Goal: Information Seeking & Learning: Learn about a topic

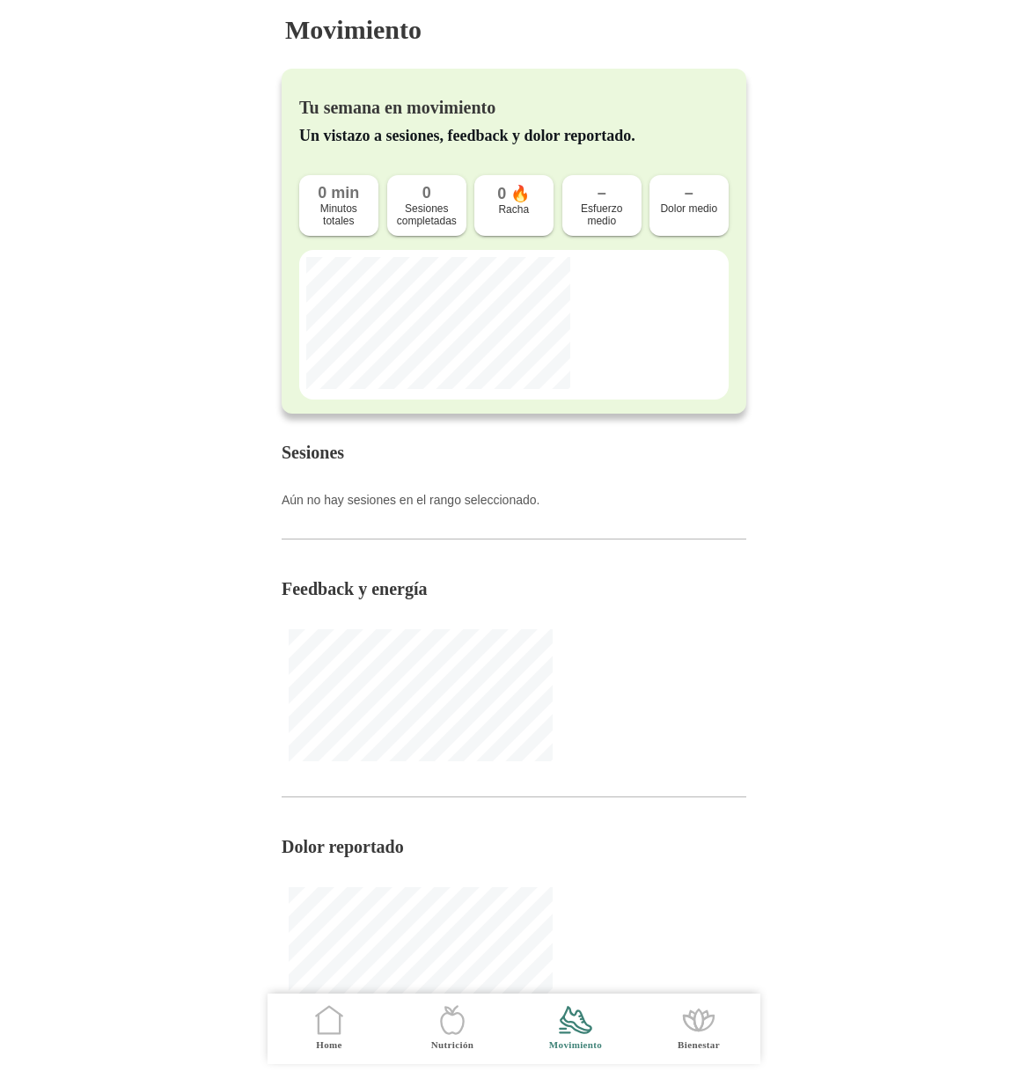
click at [329, 1022] on icon ".cls-1 { stroke-width: 0px; } .cls-1, .cls-2 { fill: none; } .cls-2 { stroke-li…" at bounding box center [329, 1019] width 37 height 37
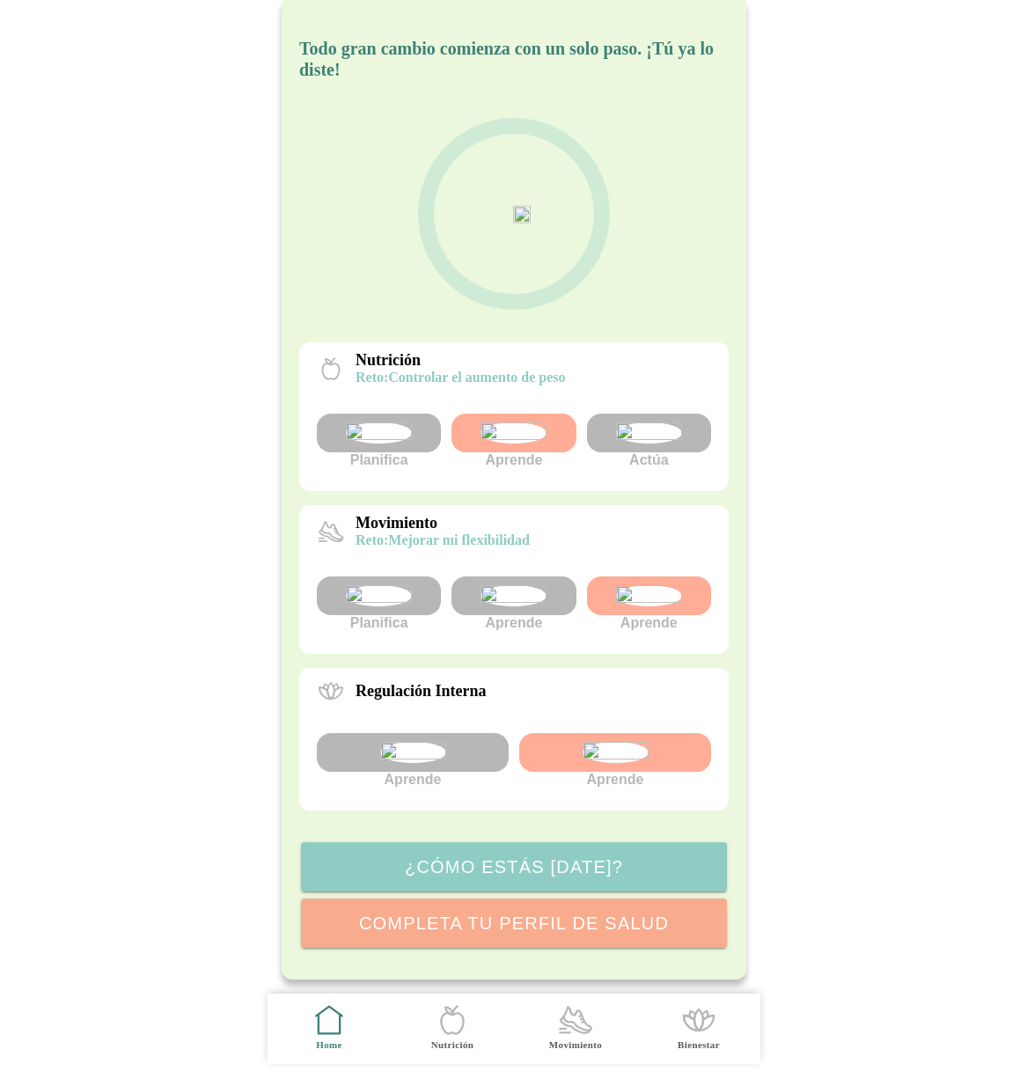
scroll to position [199, 0]
click at [666, 585] on img at bounding box center [648, 595] width 66 height 21
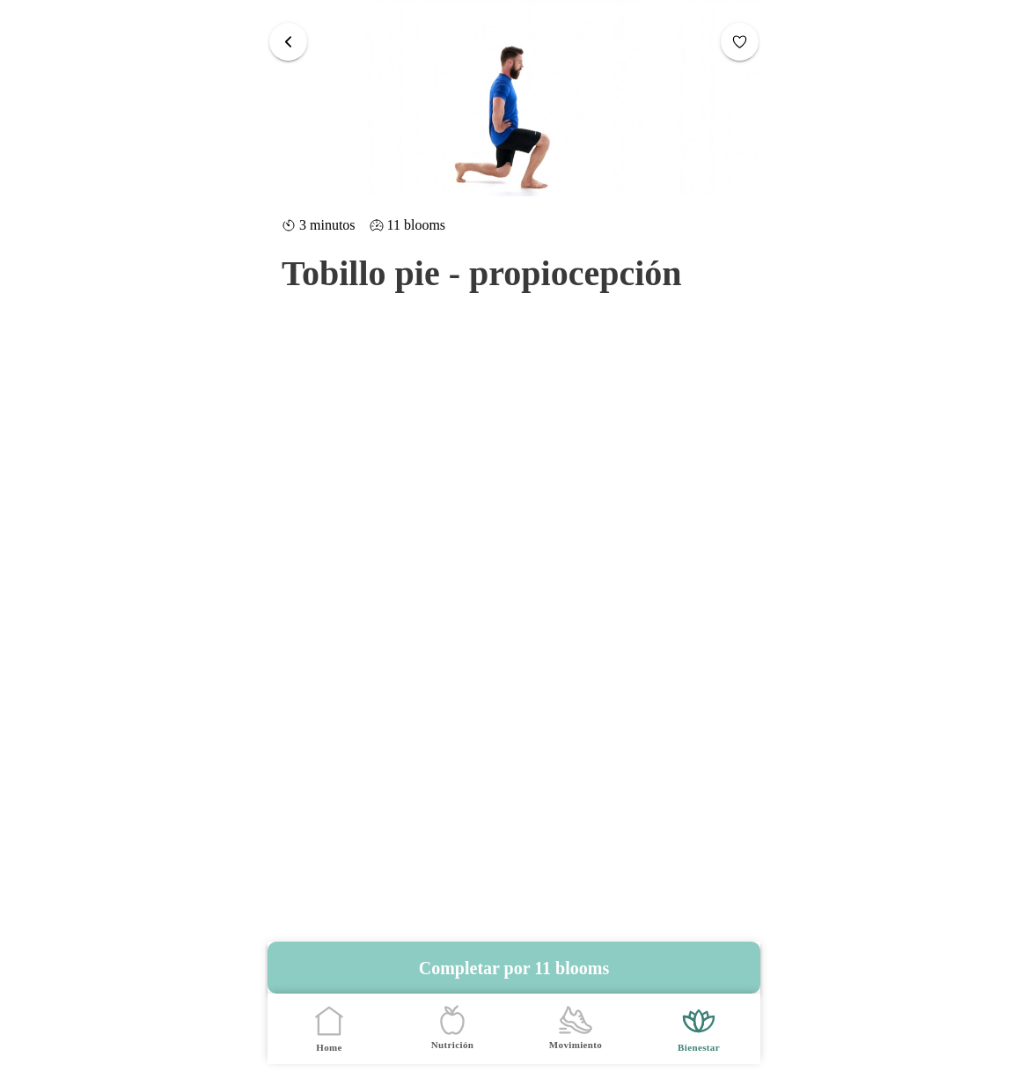
click at [284, 49] on span "button" at bounding box center [288, 41] width 17 height 17
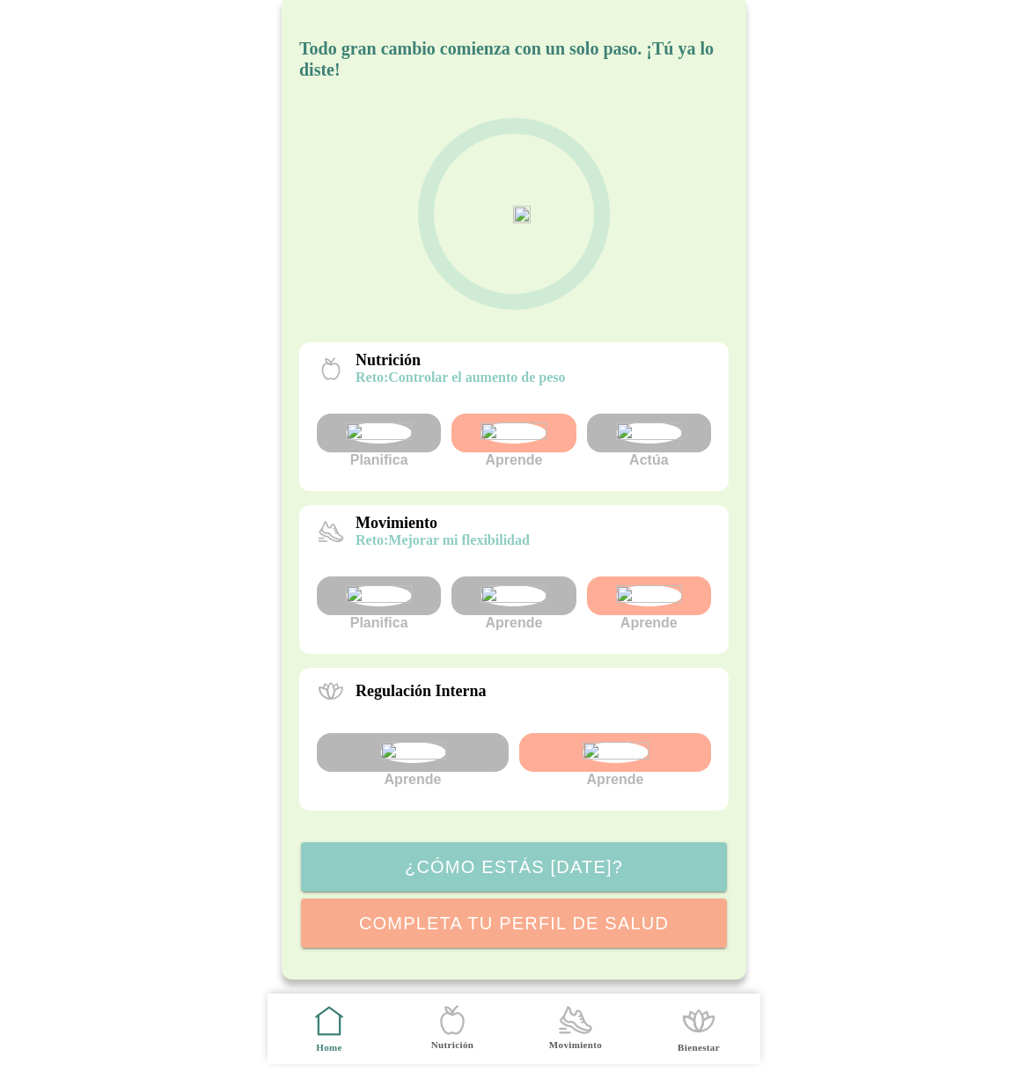
click at [495, 585] on img at bounding box center [513, 595] width 66 height 21
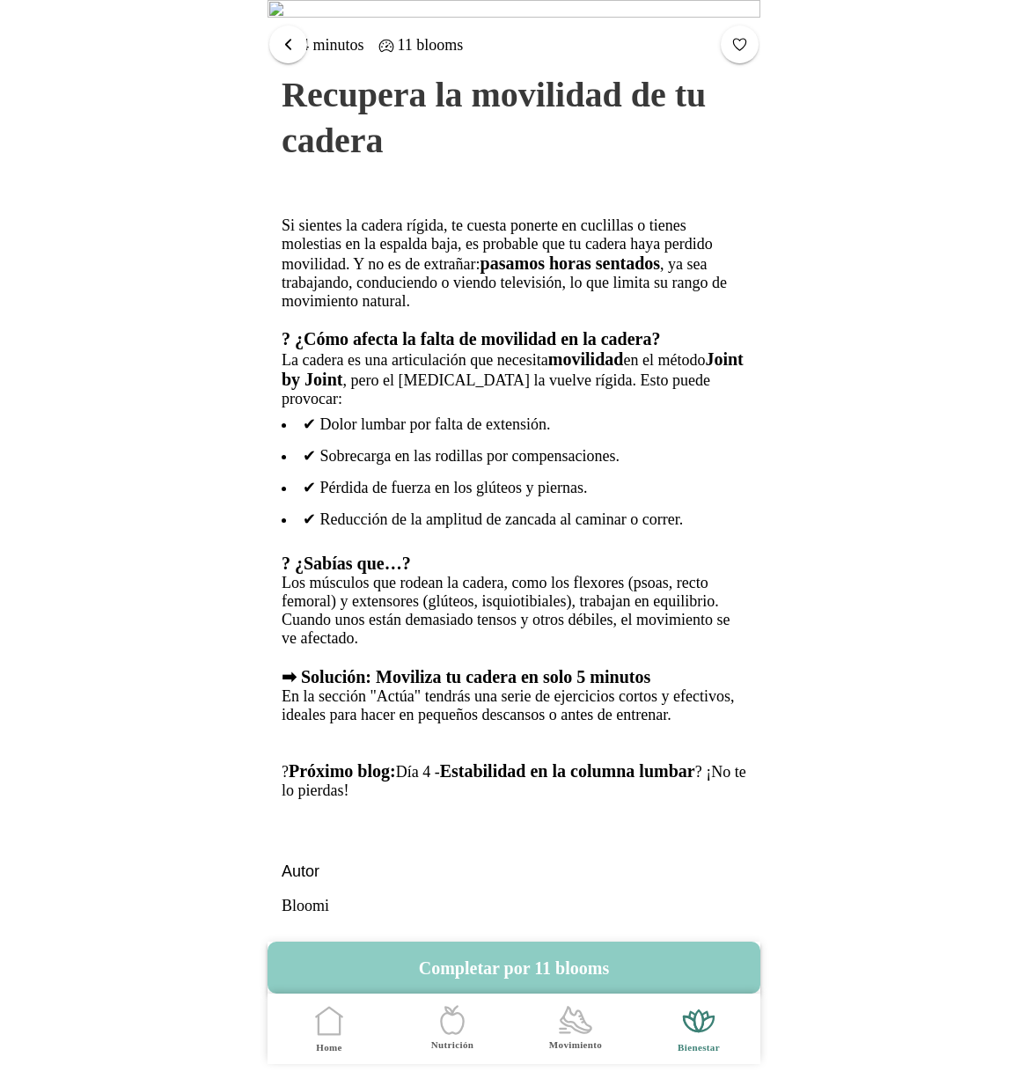
click at [292, 47] on span "button" at bounding box center [288, 43] width 17 height 17
